Goal: Task Accomplishment & Management: Use online tool/utility

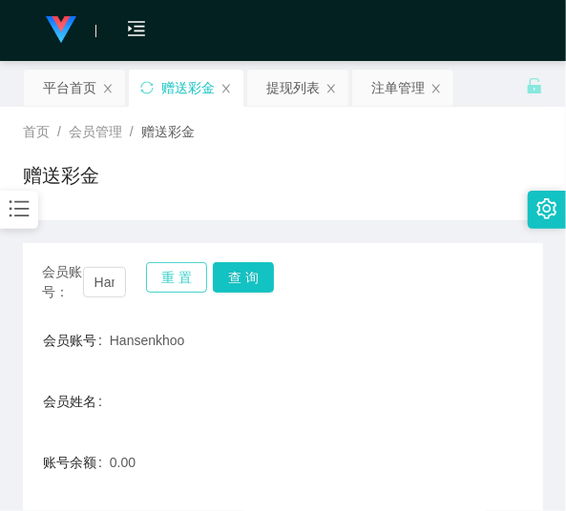
click at [186, 278] on button "重 置" at bounding box center [176, 277] width 61 height 31
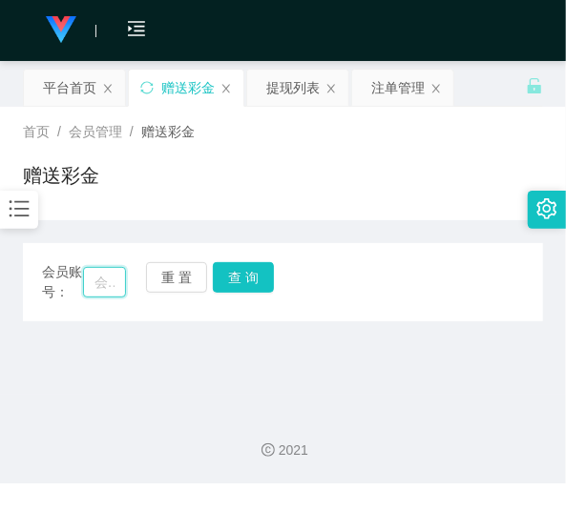
click at [107, 282] on input "text" at bounding box center [104, 282] width 43 height 31
paste input "Hong6515"
type input "Hong6515"
click at [222, 279] on button "查 询" at bounding box center [243, 277] width 61 height 31
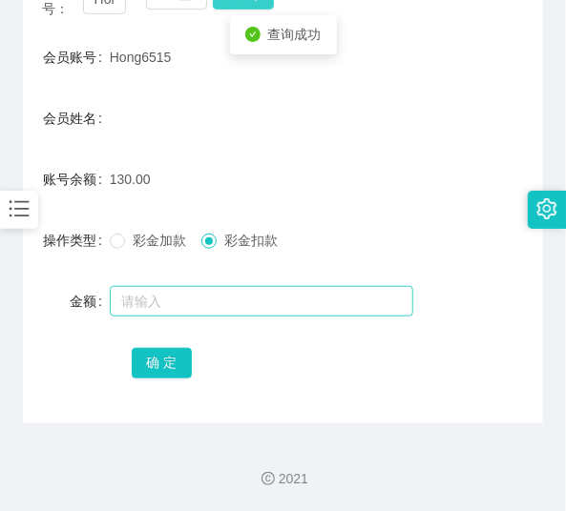
scroll to position [283, 0]
click at [215, 294] on input "text" at bounding box center [261, 301] width 303 height 31
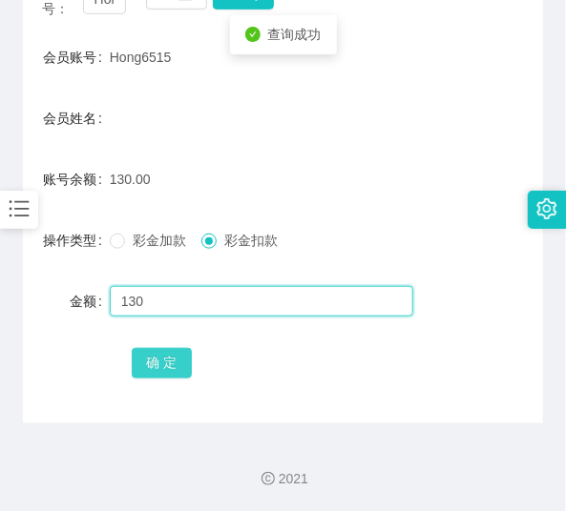
type input "130"
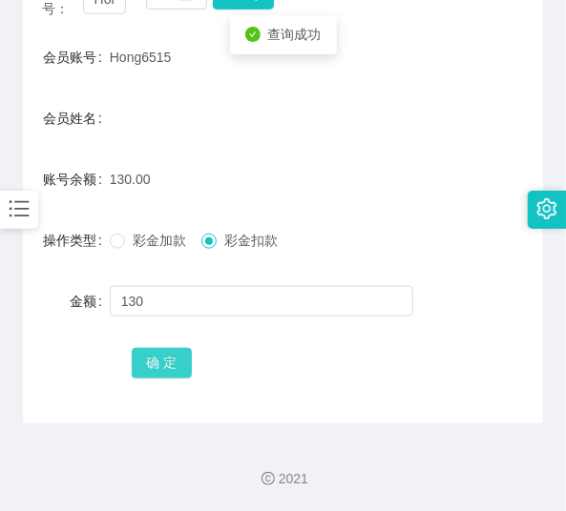
click at [175, 365] on button "确 定" at bounding box center [162, 363] width 61 height 31
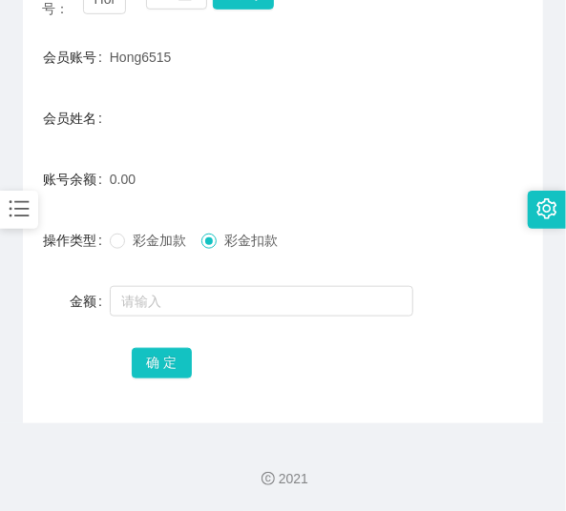
click at [119, 88] on form "会员账号 Hong6515 会员姓名 账号余额 0.00 操作类型 彩金加款 彩金扣款 金额 确 定" at bounding box center [283, 209] width 520 height 343
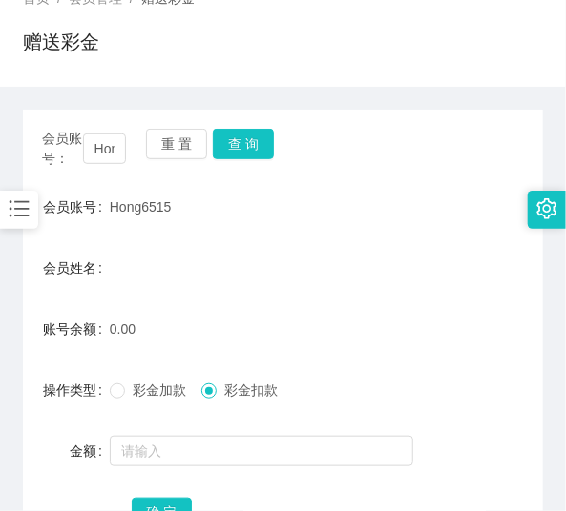
scroll to position [130, 0]
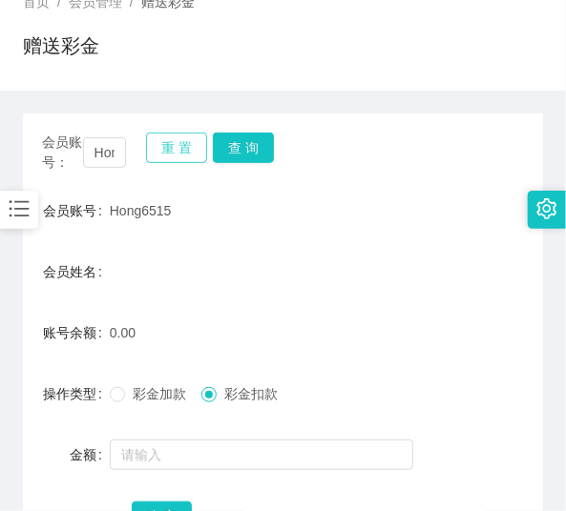
click at [172, 150] on button "重 置" at bounding box center [176, 148] width 61 height 31
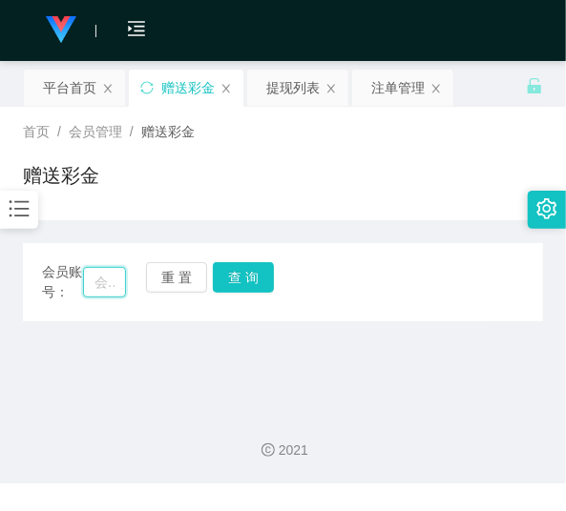
click at [124, 277] on input "text" at bounding box center [104, 282] width 43 height 31
paste input "0169605270"
type input "0169605270"
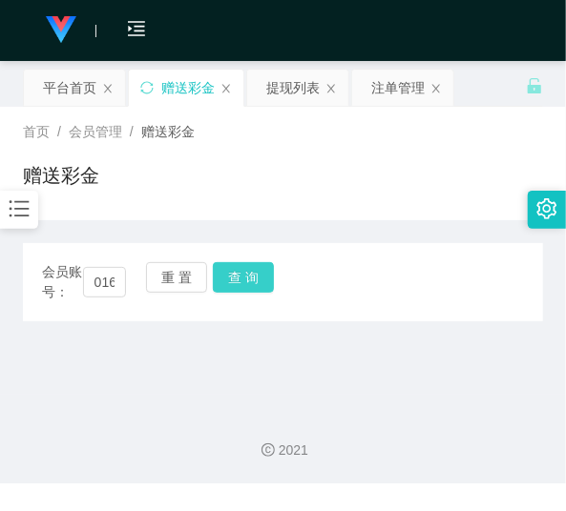
click at [237, 278] on button "查 询" at bounding box center [243, 277] width 61 height 31
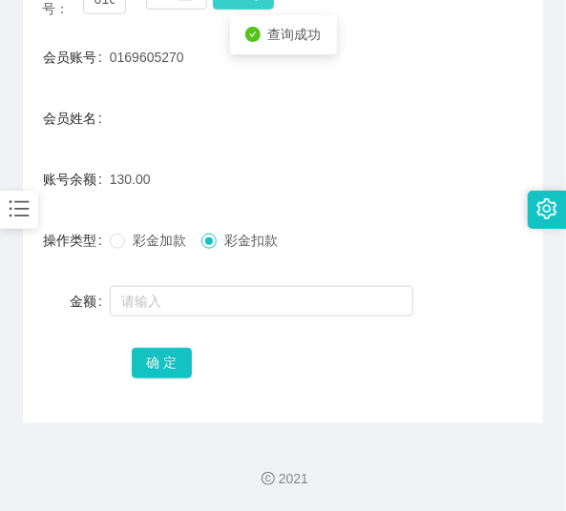
scroll to position [283, 0]
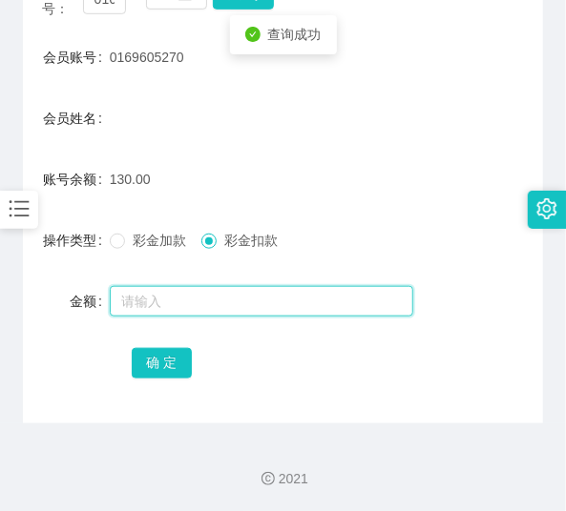
click at [237, 293] on input "text" at bounding box center [261, 301] width 303 height 31
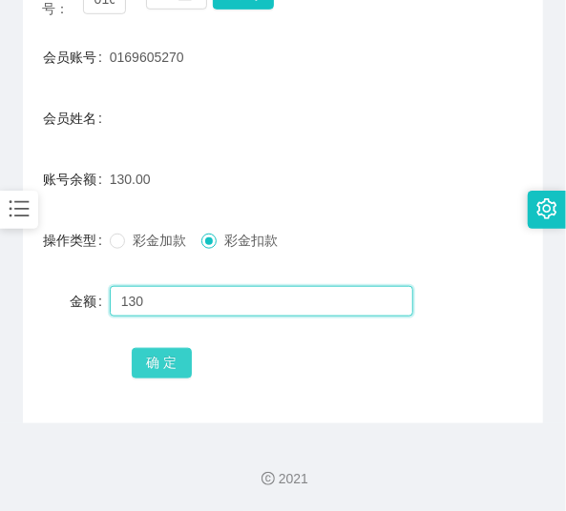
type input "130"
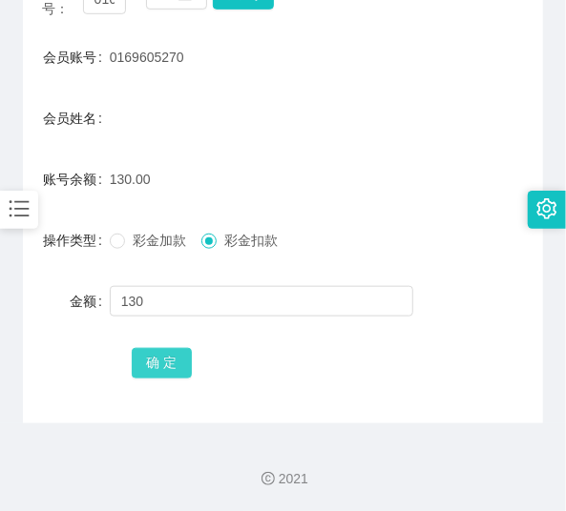
click at [166, 356] on button "确 定" at bounding box center [162, 363] width 61 height 31
click at [176, 110] on div "会员姓名" at bounding box center [283, 118] width 520 height 38
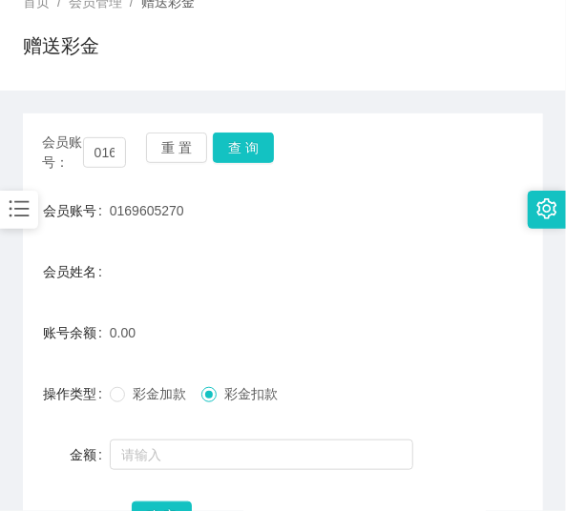
scroll to position [130, 0]
click at [177, 139] on button "重 置" at bounding box center [176, 148] width 61 height 31
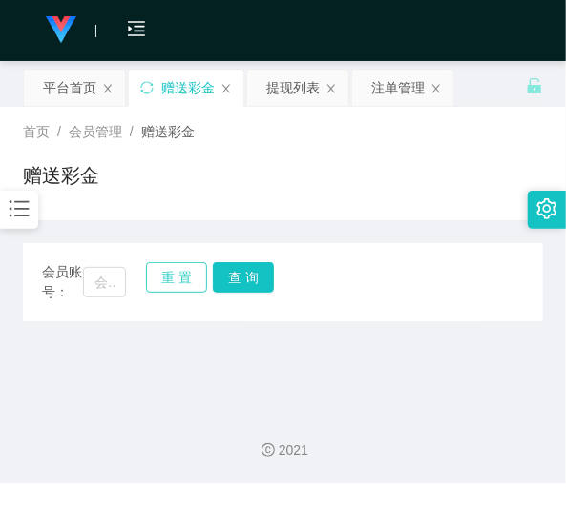
scroll to position [0, 0]
click at [110, 275] on input "text" at bounding box center [104, 282] width 43 height 31
paste input "superrookie"
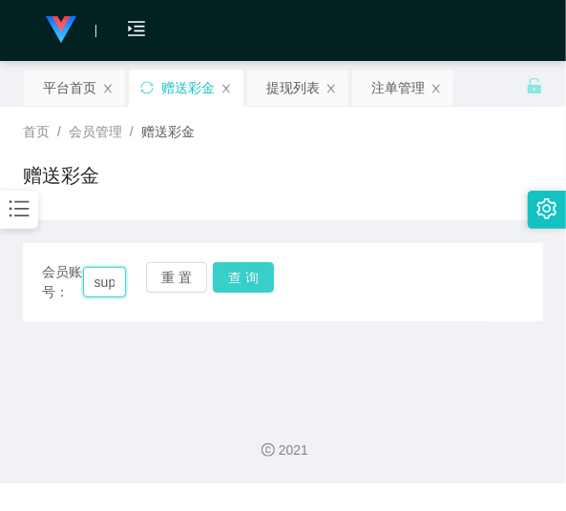
scroll to position [0, 50]
type input "superrookie"
click at [233, 268] on button "查 询" at bounding box center [243, 277] width 61 height 31
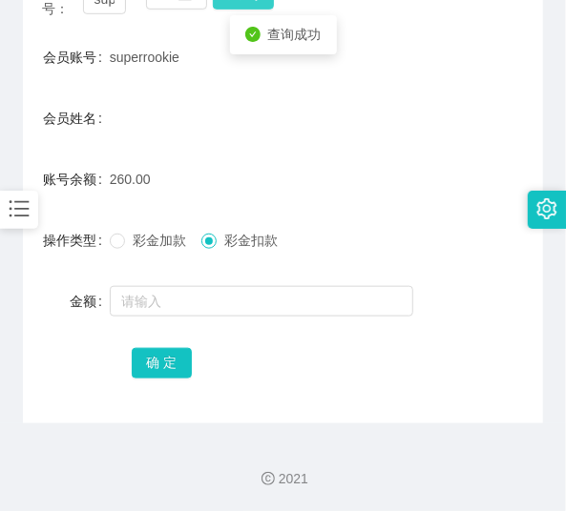
scroll to position [283, 0]
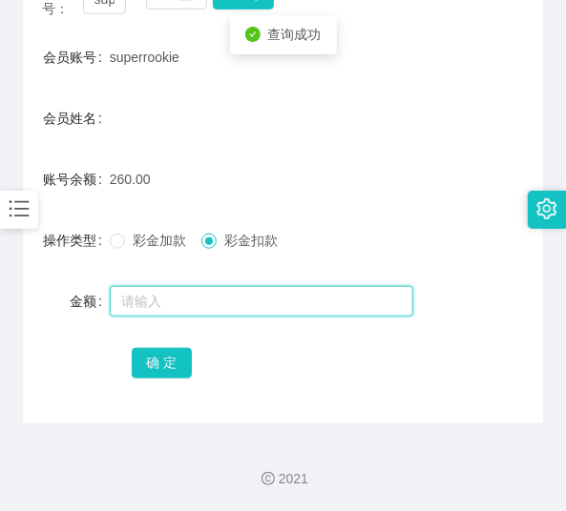
click at [230, 288] on input "text" at bounding box center [261, 301] width 303 height 31
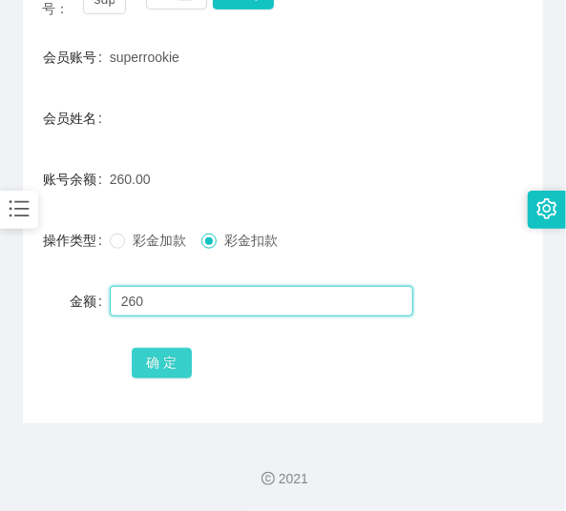
type input "260"
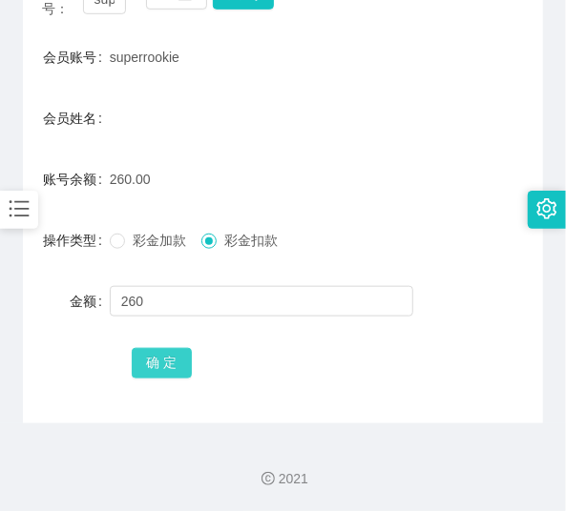
click at [160, 353] on button "确 定" at bounding box center [162, 363] width 61 height 31
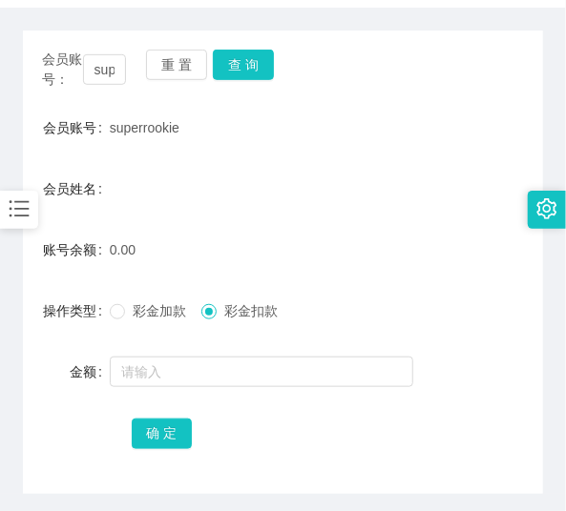
scroll to position [207, 0]
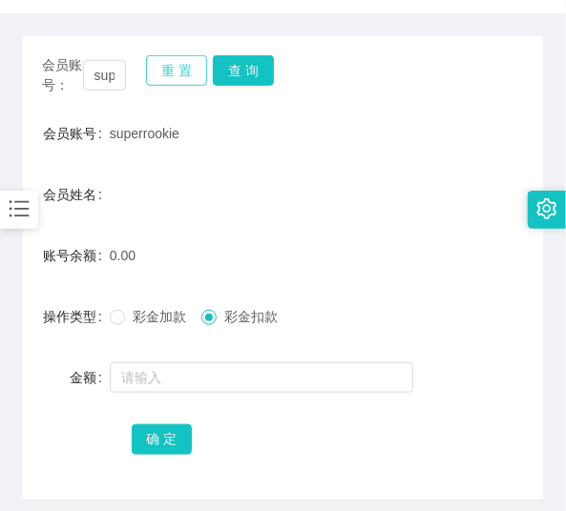
click at [185, 77] on button "重 置" at bounding box center [176, 70] width 61 height 31
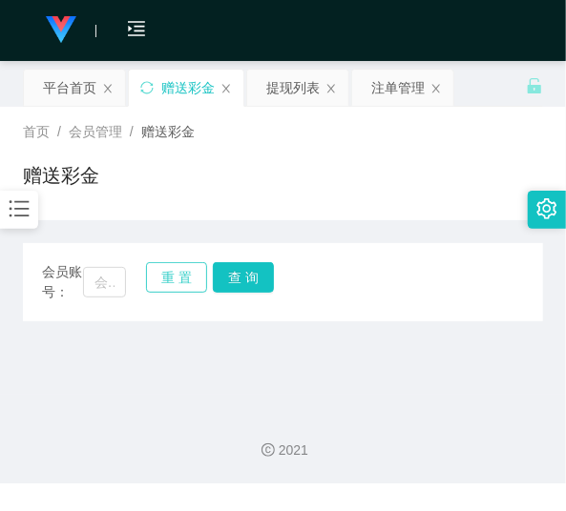
scroll to position [0, 0]
click at [113, 278] on input "text" at bounding box center [104, 282] width 43 height 31
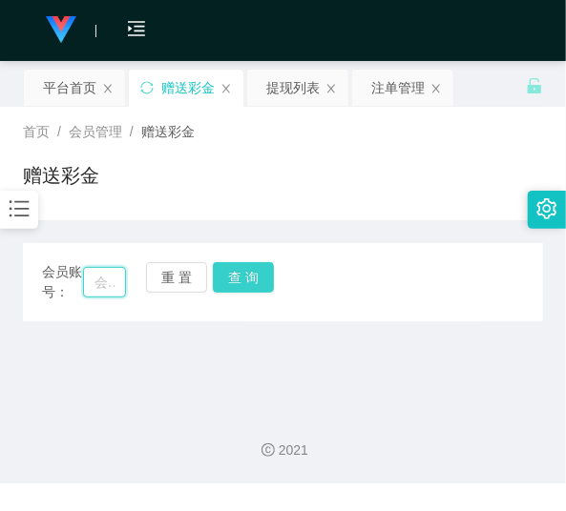
paste input "MK995"
type input "MK995"
click at [252, 272] on button "查 询" at bounding box center [243, 277] width 61 height 31
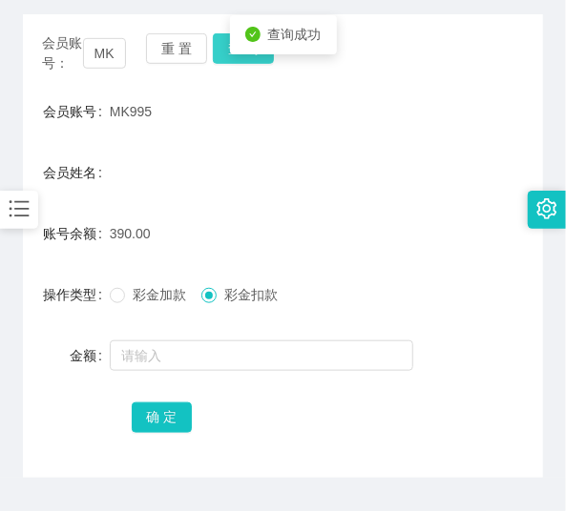
scroll to position [230, 0]
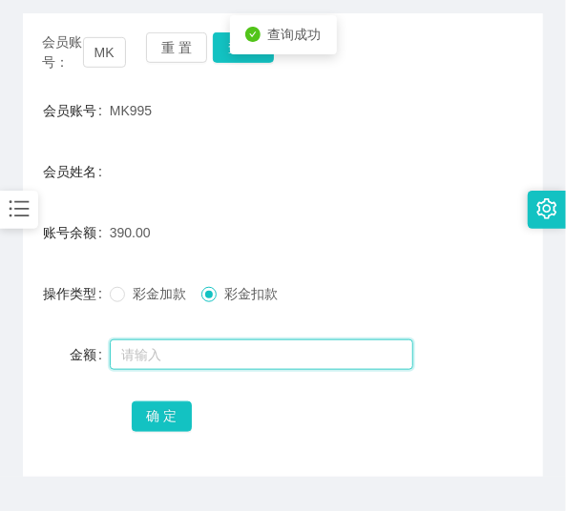
click at [221, 355] on input "text" at bounding box center [261, 355] width 303 height 31
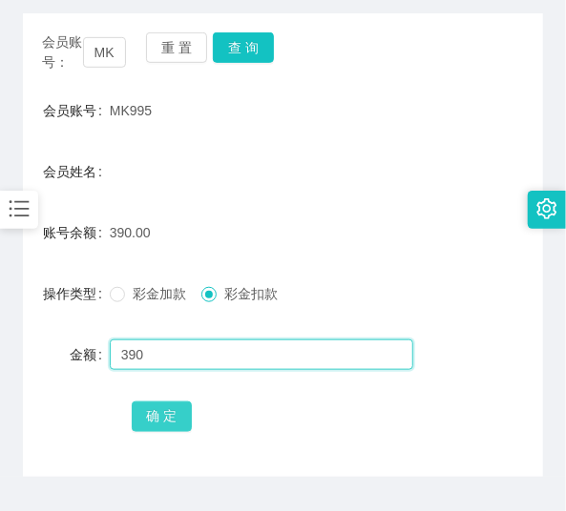
type input "390"
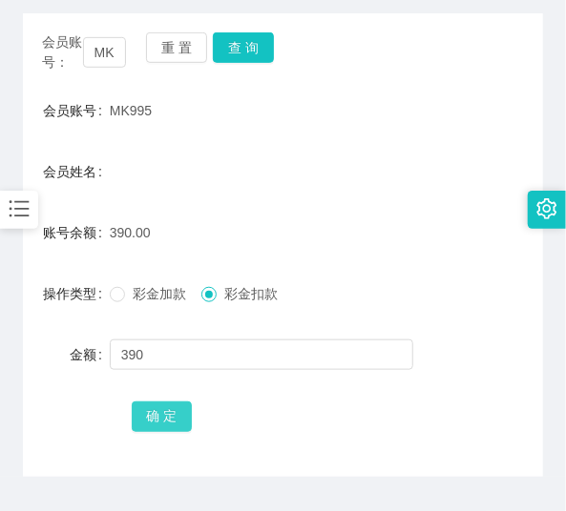
click at [174, 417] on button "确 定" at bounding box center [162, 417] width 61 height 31
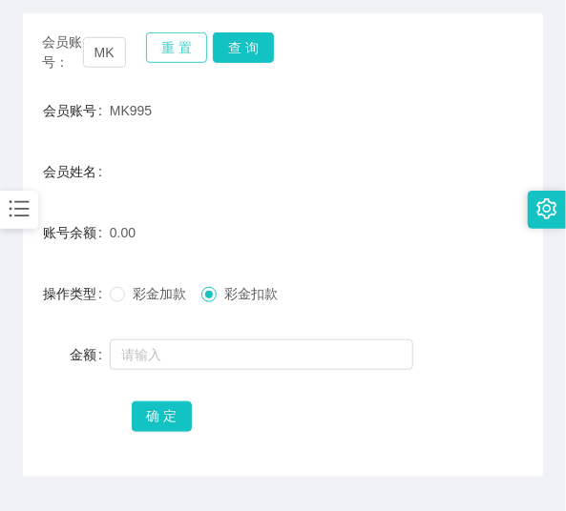
drag, startPoint x: 189, startPoint y: 43, endPoint x: 173, endPoint y: 59, distance: 22.9
click at [187, 45] on button "重 置" at bounding box center [176, 47] width 61 height 31
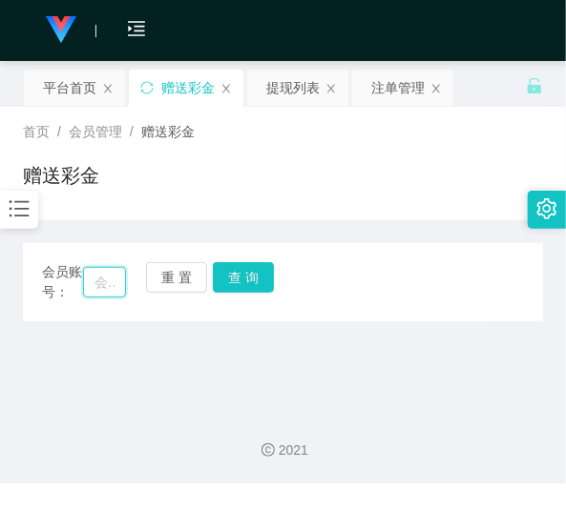
click at [120, 290] on input "text" at bounding box center [104, 282] width 43 height 31
paste input "0175108855"
type input "0175108855"
click at [220, 275] on button "查 询" at bounding box center [243, 277] width 61 height 31
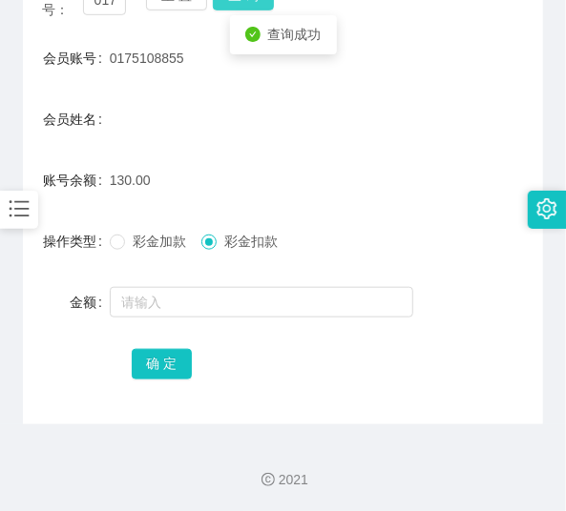
scroll to position [283, 0]
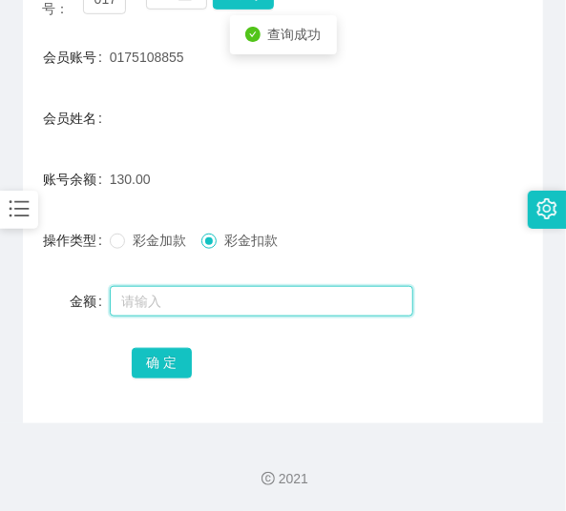
click at [221, 305] on input "text" at bounding box center [261, 301] width 303 height 31
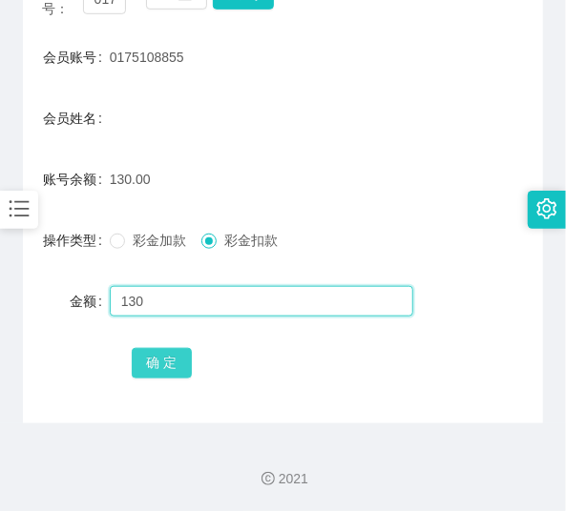
type input "130"
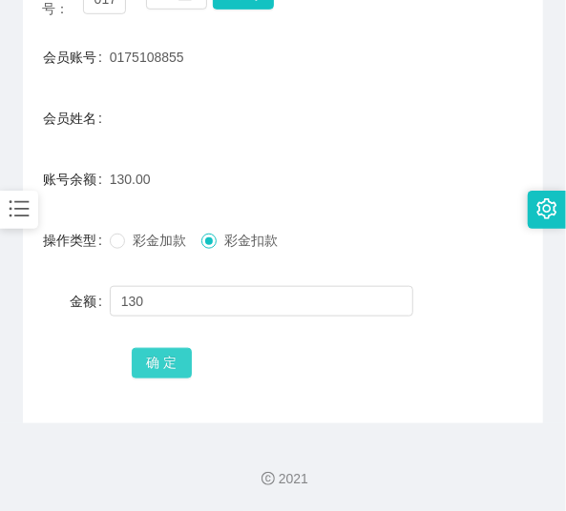
click at [176, 363] on button "确 定" at bounding box center [162, 363] width 61 height 31
